Goal: Information Seeking & Learning: Learn about a topic

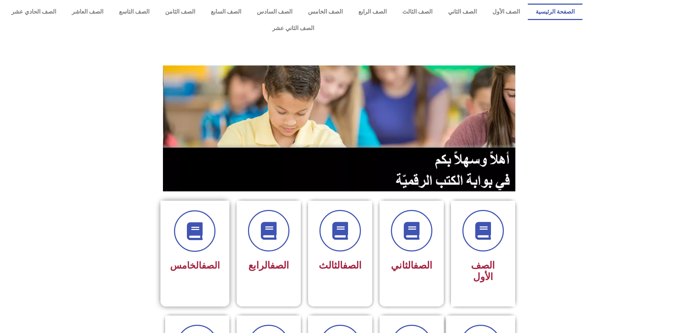
click at [190, 262] on div "الصف الخامس" at bounding box center [195, 248] width 69 height 94
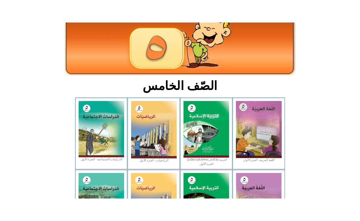
scroll to position [41, 0]
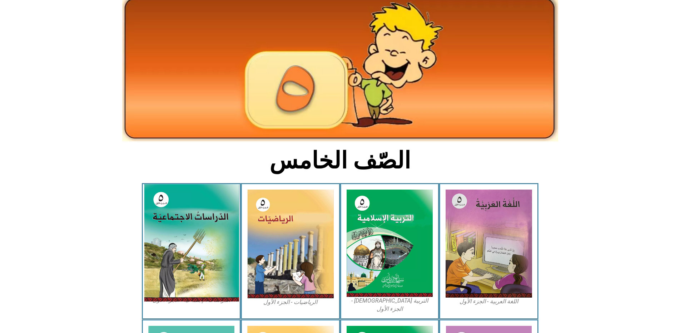
click at [169, 205] on img at bounding box center [191, 242] width 95 height 117
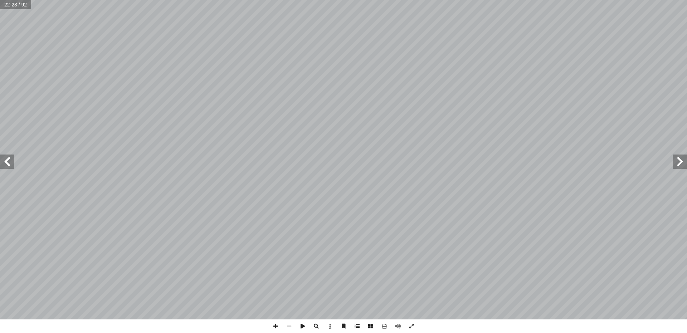
click at [8, 164] on span at bounding box center [7, 161] width 14 height 14
drag, startPoint x: 9, startPoint y: 163, endPoint x: 6, endPoint y: 160, distance: 4.2
click at [6, 160] on span at bounding box center [7, 161] width 14 height 14
click at [6, 161] on span at bounding box center [7, 161] width 14 height 14
click at [275, 329] on span at bounding box center [276, 326] width 14 height 14
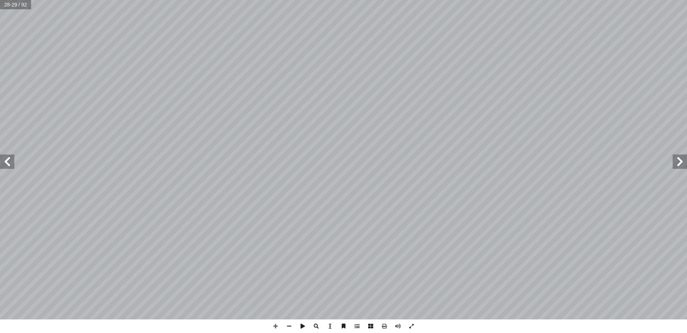
click at [677, 161] on span at bounding box center [679, 161] width 14 height 14
drag, startPoint x: 273, startPoint y: 329, endPoint x: 274, endPoint y: 322, distance: 6.4
click at [273, 324] on span at bounding box center [276, 326] width 14 height 14
click at [274, 322] on span at bounding box center [276, 326] width 14 height 14
click at [274, 323] on span at bounding box center [276, 326] width 14 height 14
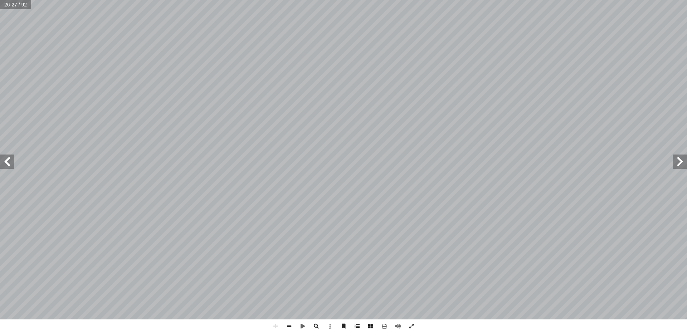
click at [286, 325] on span at bounding box center [289, 326] width 14 height 14
click at [284, 325] on span at bounding box center [289, 326] width 14 height 14
drag, startPoint x: 283, startPoint y: 325, endPoint x: 278, endPoint y: 329, distance: 6.0
click at [278, 329] on div at bounding box center [343, 326] width 149 height 14
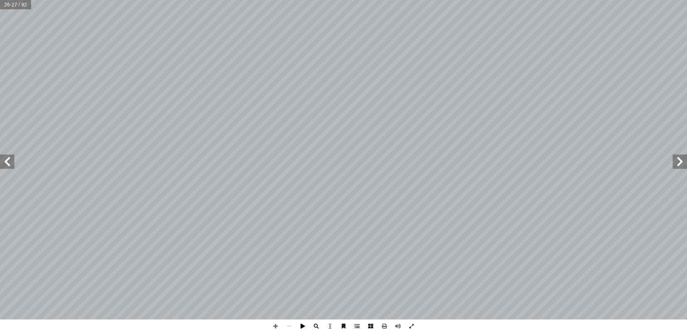
click at [299, 328] on span at bounding box center [303, 326] width 14 height 14
click at [300, 328] on span at bounding box center [303, 326] width 14 height 14
drag, startPoint x: 5, startPoint y: 161, endPoint x: 1, endPoint y: 162, distance: 4.1
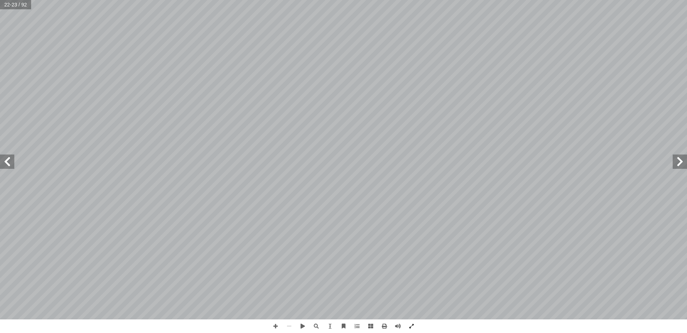
click at [1, 162] on span at bounding box center [7, 161] width 14 height 14
click at [9, 161] on span at bounding box center [7, 161] width 14 height 14
click at [274, 324] on span at bounding box center [276, 326] width 14 height 14
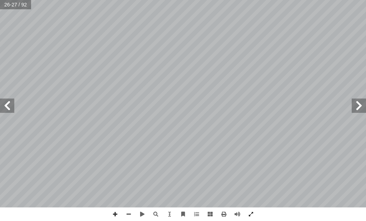
click at [120, 48] on html "الصفحة الرئيسية الصف الأول الصف الثاني الصف الثالث الصف الرابع الصف الخامس الصف…" at bounding box center [183, 24] width 366 height 48
click at [10, 108] on span at bounding box center [7, 106] width 14 height 14
click at [355, 93] on div "٢٤ :) (٢ ط � ش َ ن ة. ّ قتصادي � ل � ُ ه َ ت َّ ي ّ م َ ه أ �و ، ِ ط ْ ف ِّ لن …" at bounding box center [183, 104] width 366 height 208
click at [357, 102] on span at bounding box center [359, 106] width 14 height 14
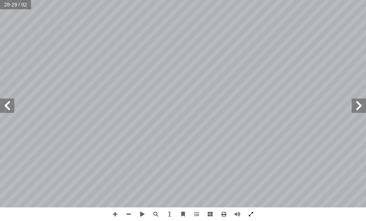
click at [357, 102] on span at bounding box center [359, 106] width 14 height 14
click at [357, 103] on span at bounding box center [359, 106] width 14 height 14
click at [357, 105] on span at bounding box center [359, 106] width 14 height 14
click at [357, 107] on span at bounding box center [359, 106] width 14 height 14
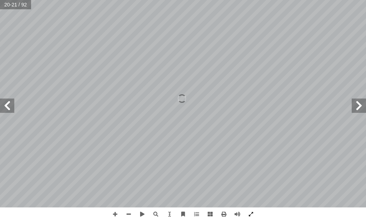
click at [357, 107] on span at bounding box center [359, 106] width 14 height 14
click at [356, 107] on span at bounding box center [359, 106] width 14 height 14
click at [355, 106] on span at bounding box center [359, 106] width 14 height 14
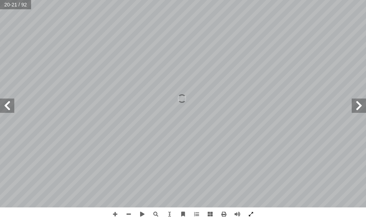
click at [355, 106] on span at bounding box center [359, 106] width 14 height 14
click at [355, 105] on span at bounding box center [359, 106] width 14 height 14
click at [4, 108] on span at bounding box center [7, 106] width 14 height 14
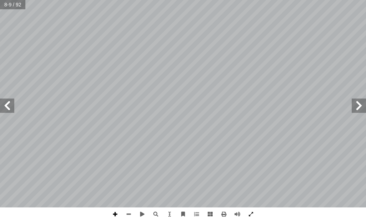
click at [119, 212] on span at bounding box center [115, 215] width 14 height 14
click at [1, 48] on html "الصفحة الرئيسية الصف الأول الصف الثاني الصف الثالث الصف الرابع الصف الخامس الصف…" at bounding box center [183, 24] width 366 height 48
